Goal: Information Seeking & Learning: Learn about a topic

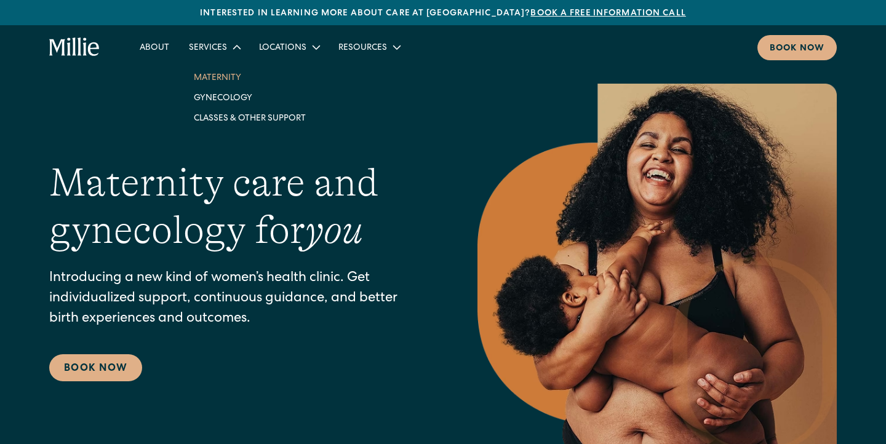
click at [222, 82] on link "Maternity" at bounding box center [250, 77] width 132 height 20
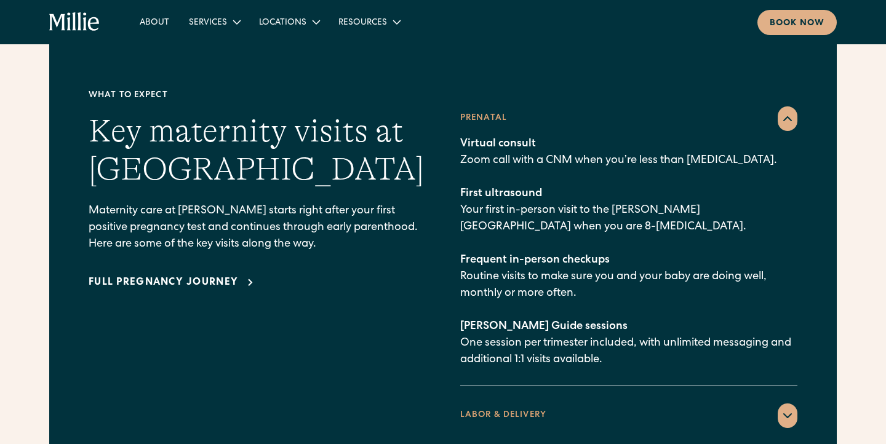
scroll to position [1751, 0]
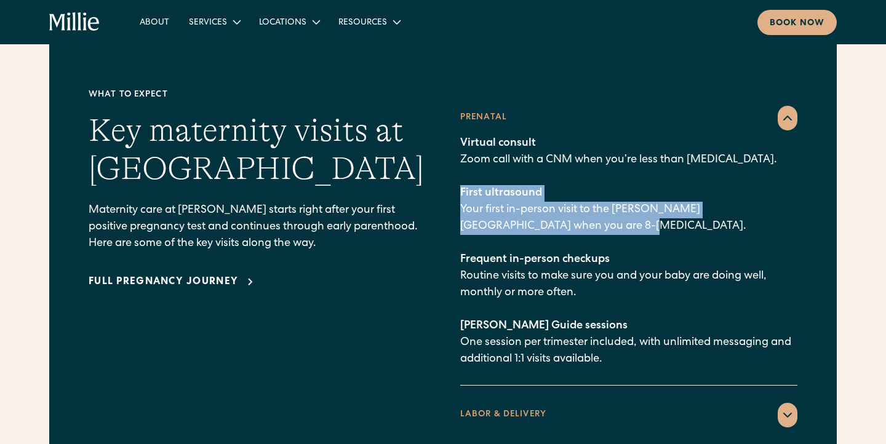
drag, startPoint x: 462, startPoint y: 169, endPoint x: 563, endPoint y: 208, distance: 108.3
click at [563, 208] on p "Virtual consult Zoom call with a CNM when you’re less than [MEDICAL_DATA]. Firs…" at bounding box center [628, 251] width 337 height 233
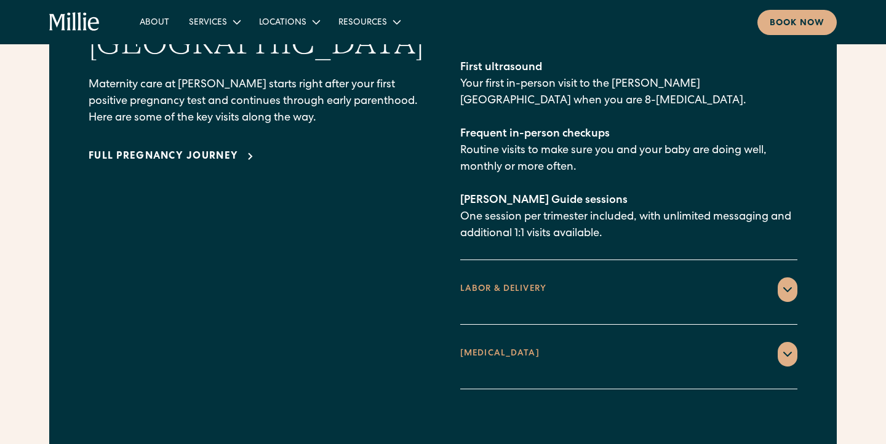
scroll to position [1877, 0]
click at [784, 282] on icon at bounding box center [787, 289] width 15 height 15
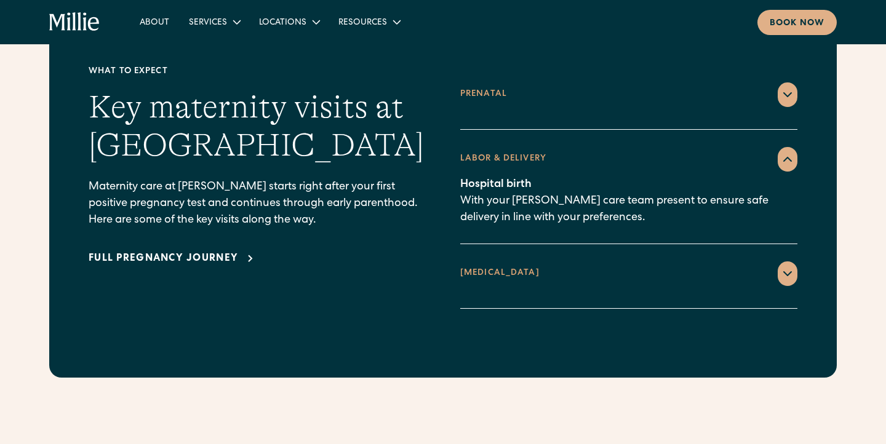
scroll to position [1737, 0]
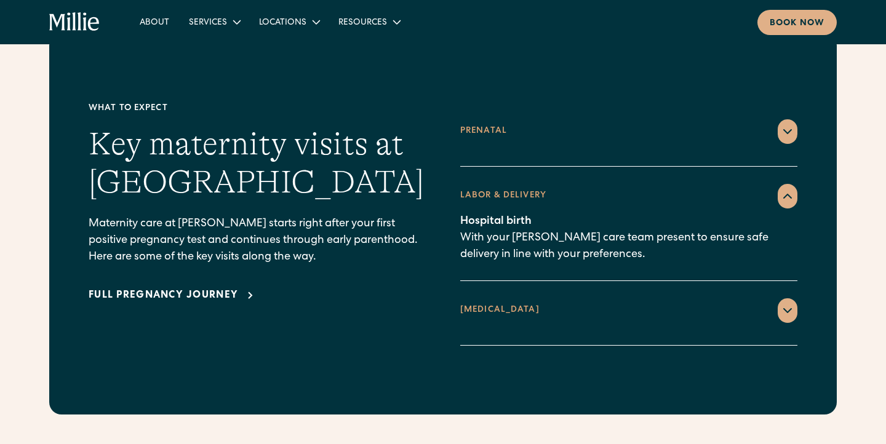
click at [785, 303] on icon at bounding box center [787, 310] width 15 height 15
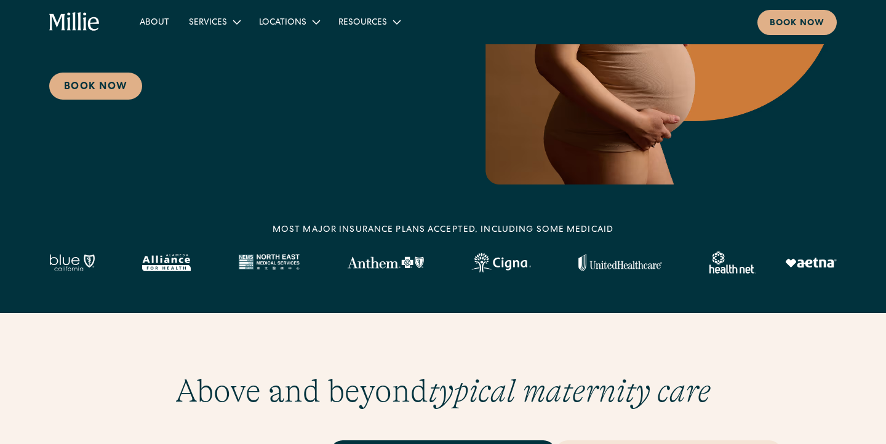
scroll to position [0, 0]
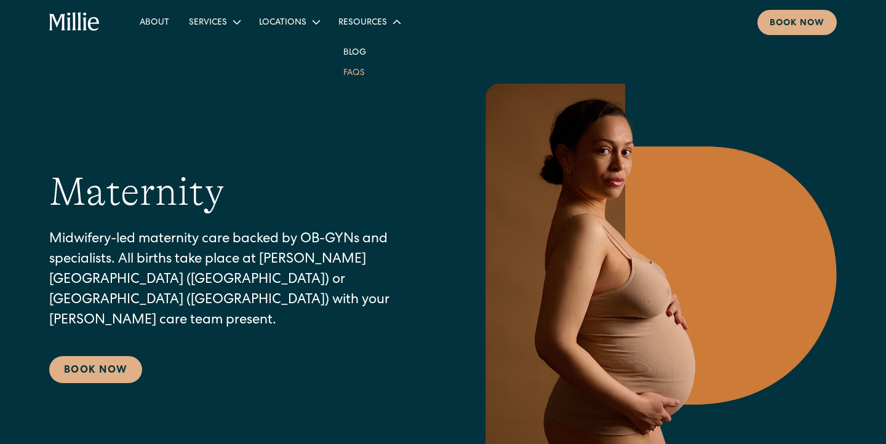
click at [353, 76] on link "FAQs" at bounding box center [354, 72] width 41 height 20
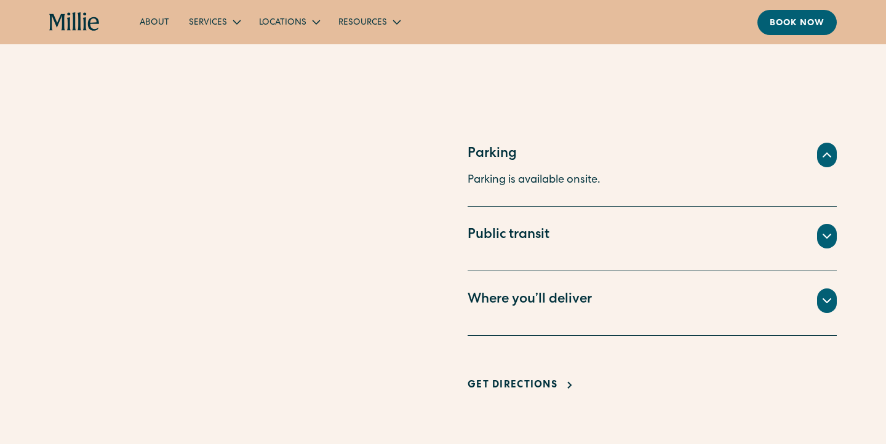
scroll to position [794, 0]
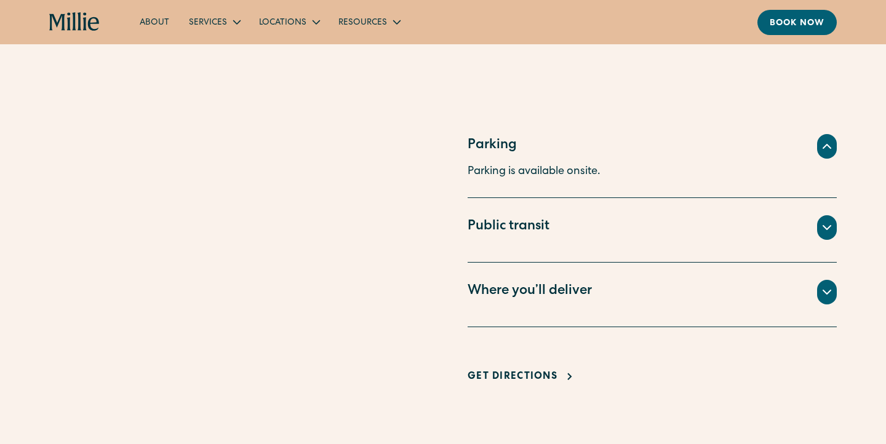
click at [552, 301] on div "Where you’ll deliver" at bounding box center [530, 292] width 124 height 20
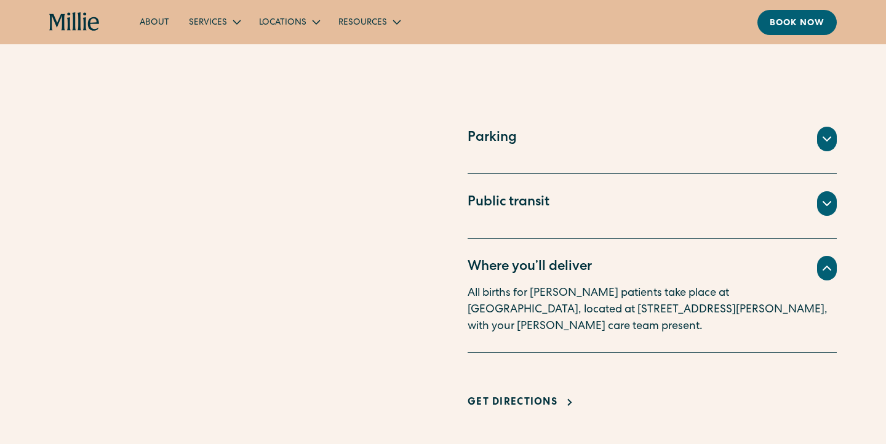
click at [556, 276] on div "Where you’ll deliver" at bounding box center [530, 268] width 124 height 20
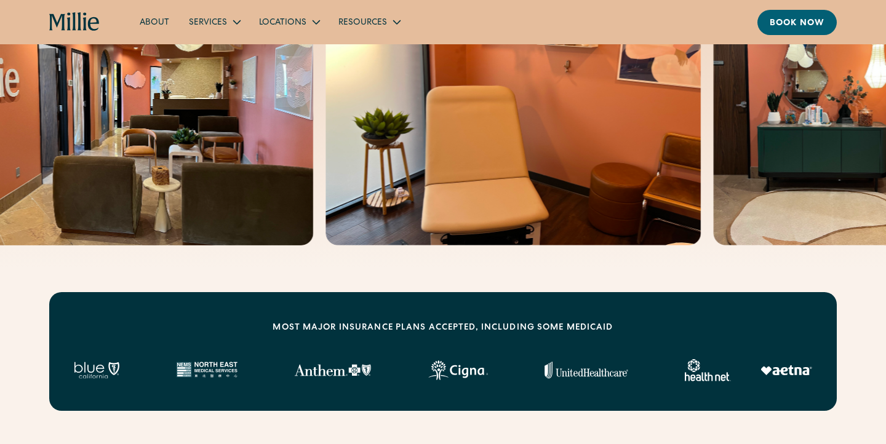
scroll to position [131, 0]
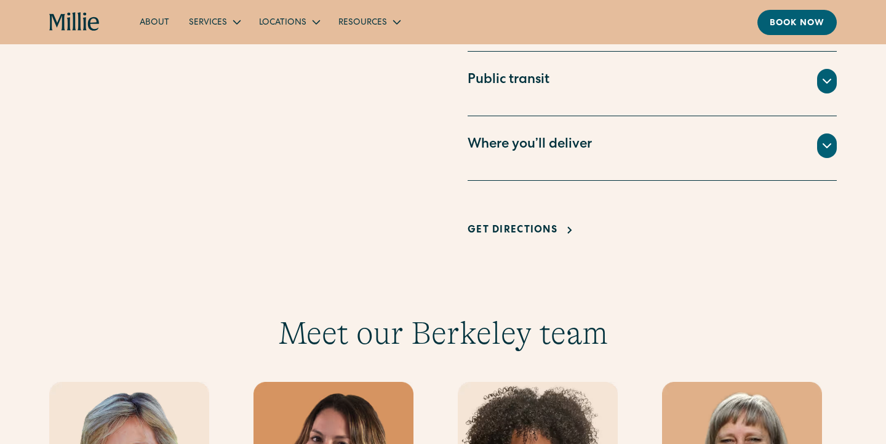
scroll to position [949, 0]
click at [828, 146] on icon at bounding box center [826, 147] width 7 height 4
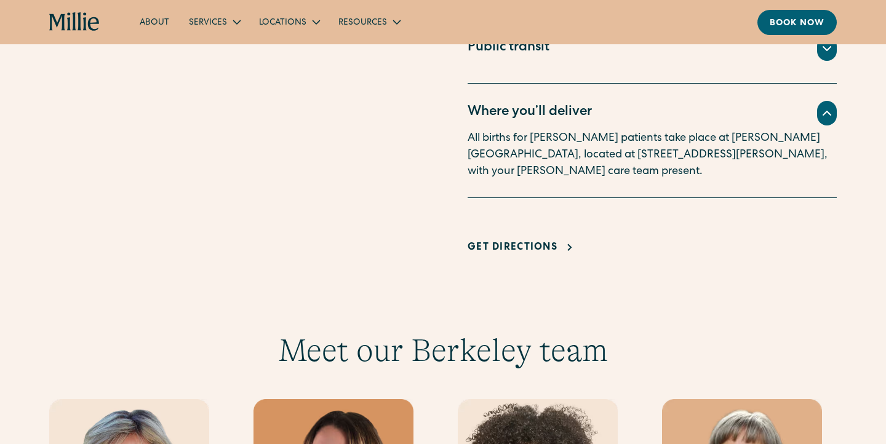
click at [829, 119] on icon at bounding box center [827, 113] width 15 height 15
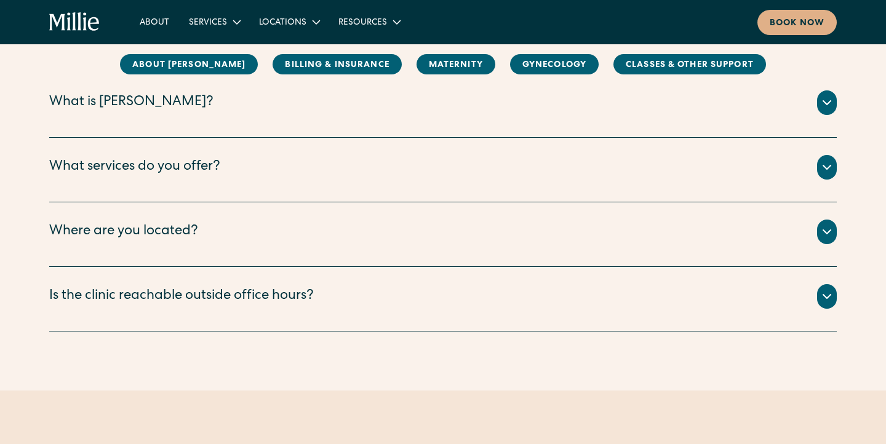
scroll to position [216, 0]
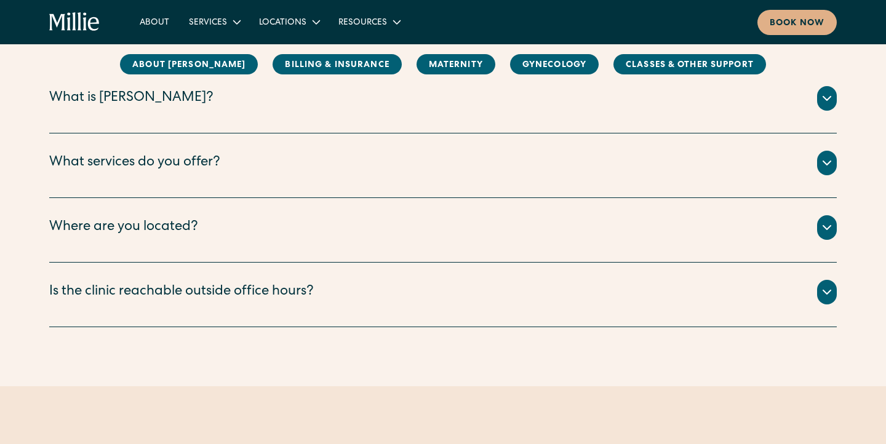
click at [287, 112] on div "[PERSON_NAME] is a new kind of women’s health clinic that offers complete, coll…" at bounding box center [443, 113] width 788 height 5
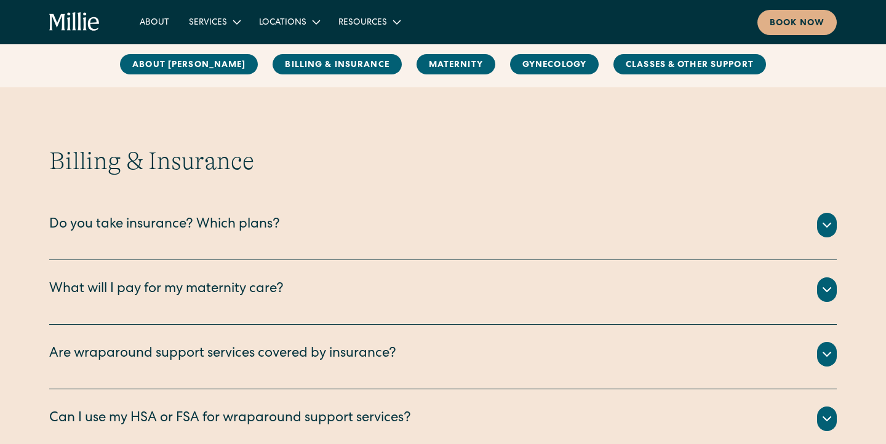
scroll to position [563, 0]
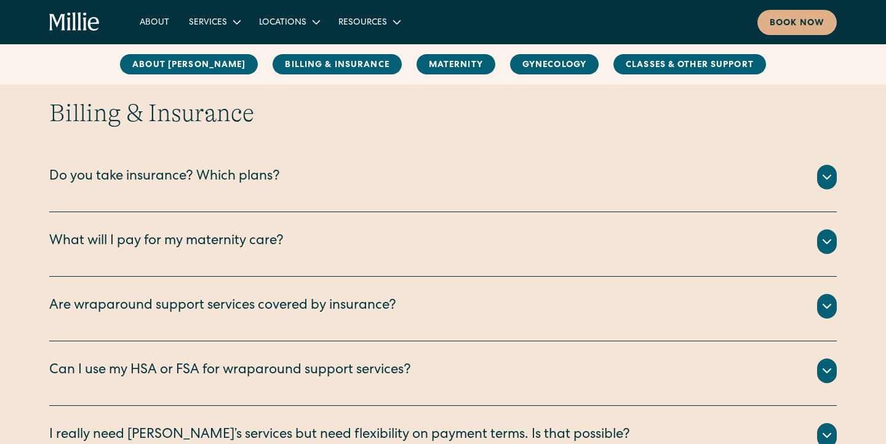
click at [234, 181] on div "Do you take insurance? Which plans?" at bounding box center [164, 177] width 231 height 20
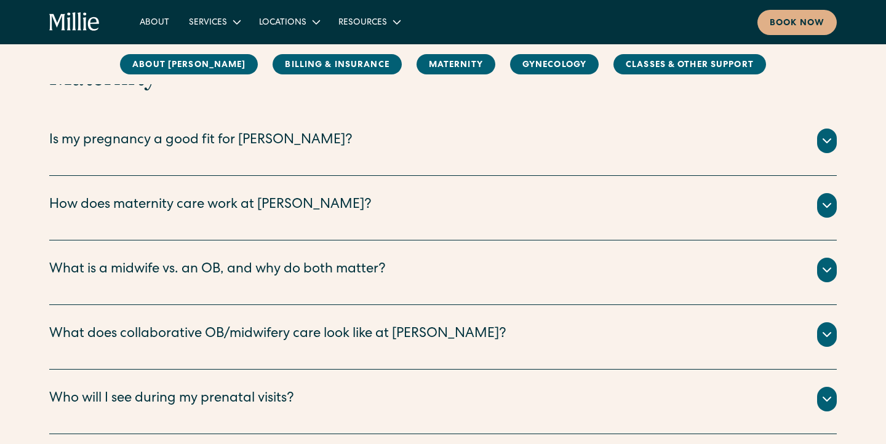
scroll to position [1226, 0]
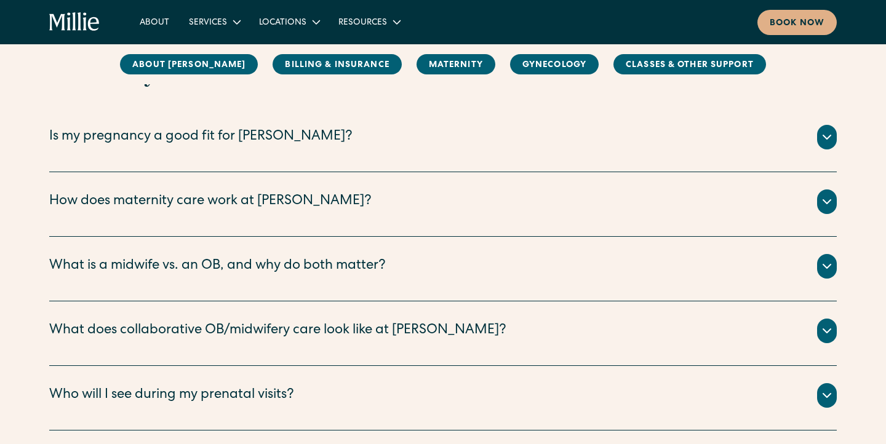
click at [337, 158] on div "Is my pregnancy a good fit for [PERSON_NAME]? The vast majority of pregnancies …" at bounding box center [443, 140] width 788 height 65
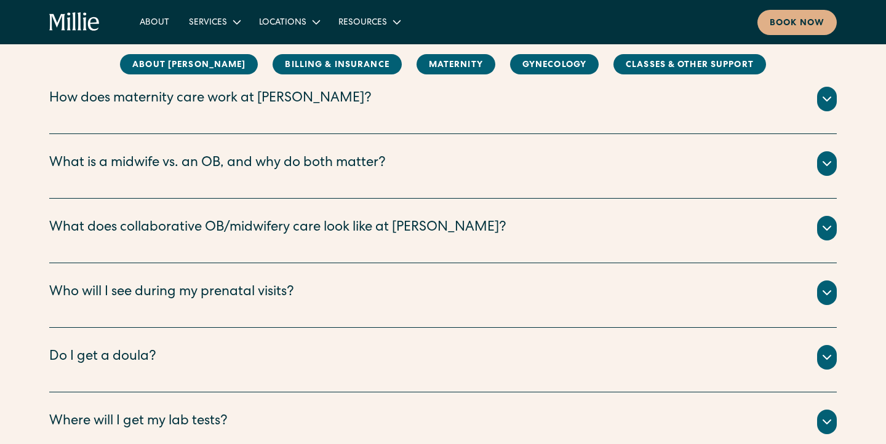
scroll to position [1330, 0]
click at [335, 162] on div "What is a midwife vs. an OB, and why do both matter?" at bounding box center [217, 163] width 337 height 20
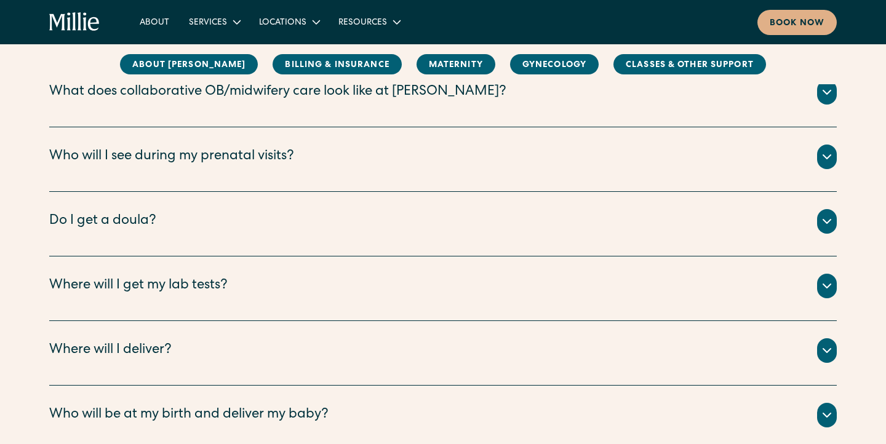
scroll to position [1781, 0]
click at [335, 163] on div "Who will I see during my prenatal visits?" at bounding box center [443, 156] width 788 height 25
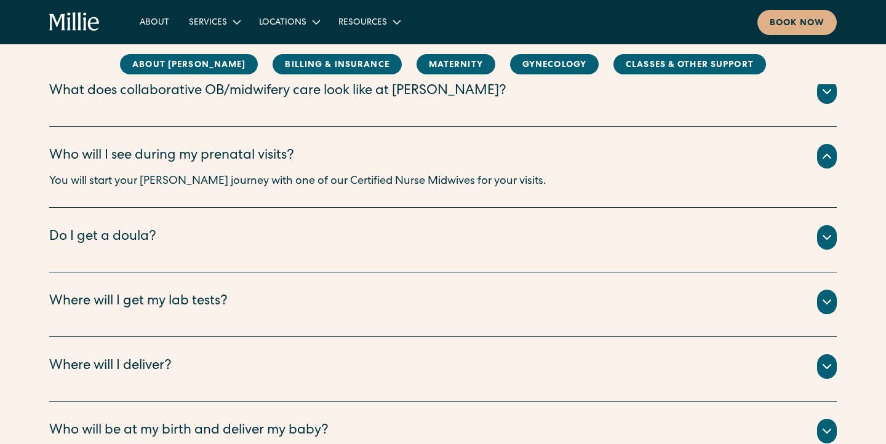
click at [288, 238] on div "Do I get a doula?" at bounding box center [443, 237] width 788 height 25
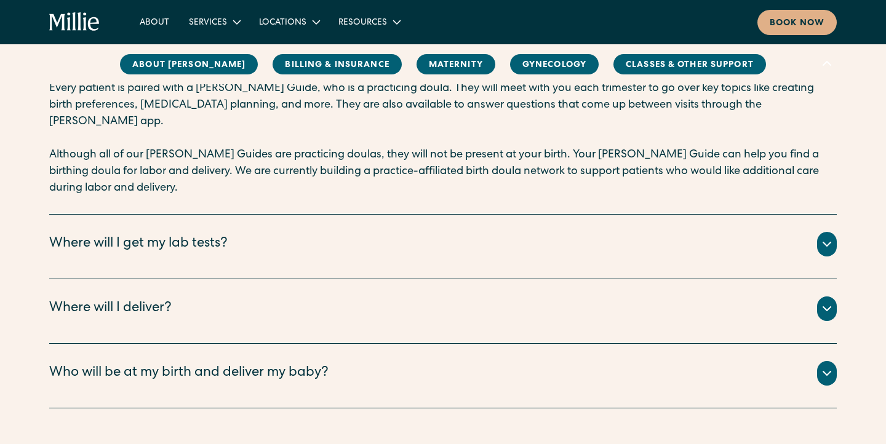
scroll to position [1959, 0]
